Goal: Find contact information: Find contact information

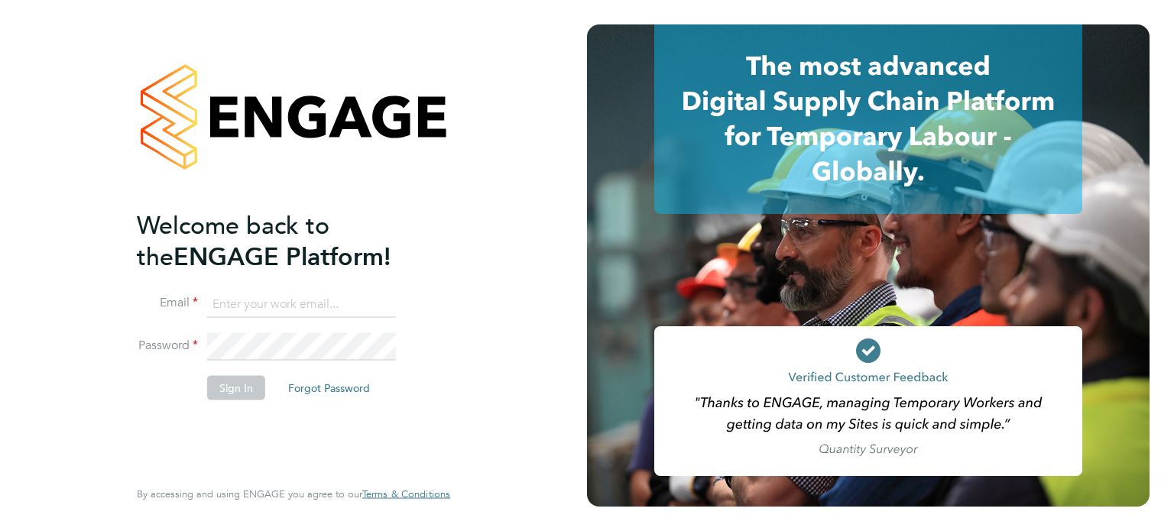
type input "[EMAIL_ADDRESS][DOMAIN_NAME]"
click at [239, 389] on button "Sign In" at bounding box center [236, 387] width 58 height 24
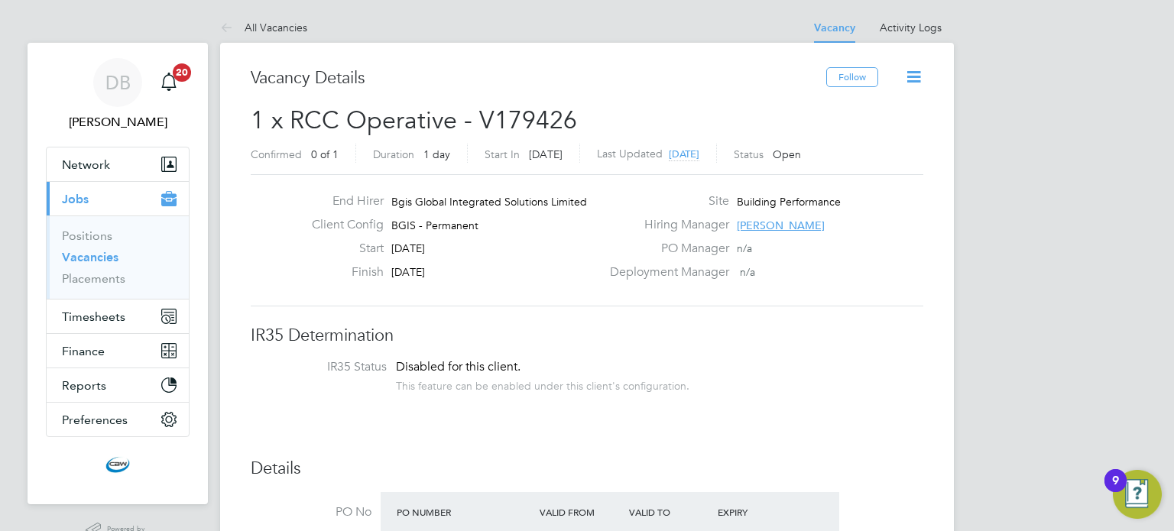
drag, startPoint x: 734, startPoint y: 222, endPoint x: 779, endPoint y: 222, distance: 45.1
click at [763, 222] on div "Hiring Manager Chris Howlett" at bounding box center [765, 229] width 329 height 24
click at [780, 222] on span "Chris Howlett" at bounding box center [781, 226] width 88 height 14
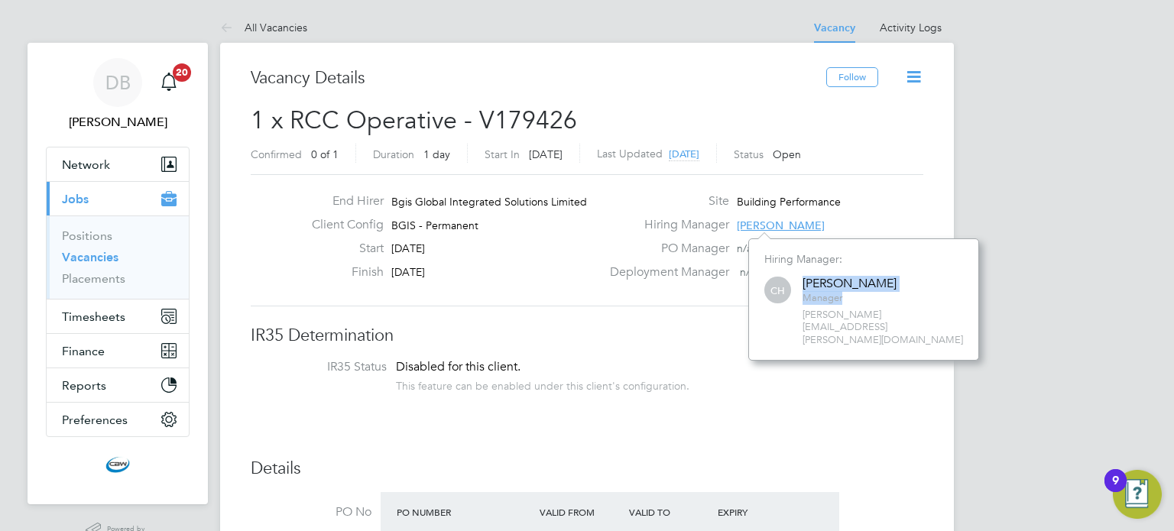
drag, startPoint x: 876, startPoint y: 286, endPoint x: 804, endPoint y: 284, distance: 71.9
click at [804, 284] on div "CH Chris Howlett Manager christopher.howlett@bgis.com" at bounding box center [863, 310] width 199 height 73
copy div "Chris Howlett Manager"
